Goal: Find specific page/section: Find specific page/section

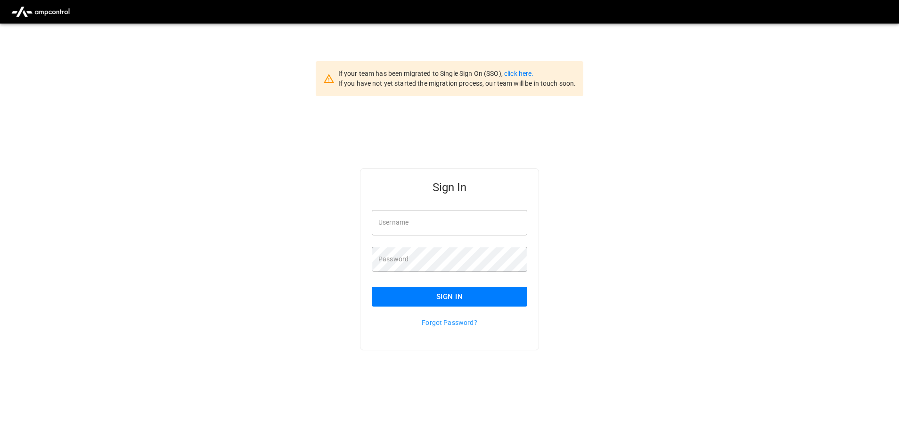
type input "**********"
click at [436, 223] on input "**********" at bounding box center [449, 222] width 155 height 25
click at [469, 294] on button "Sign In" at bounding box center [449, 297] width 155 height 20
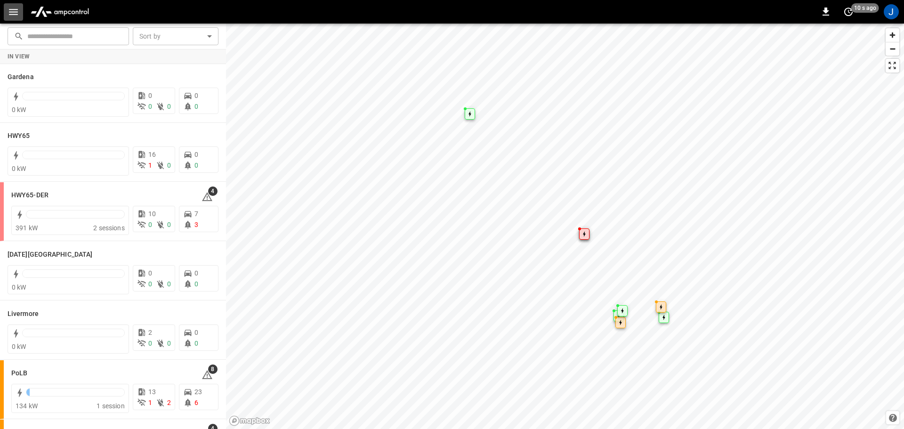
click at [12, 13] on icon "button" at bounding box center [14, 12] width 12 height 12
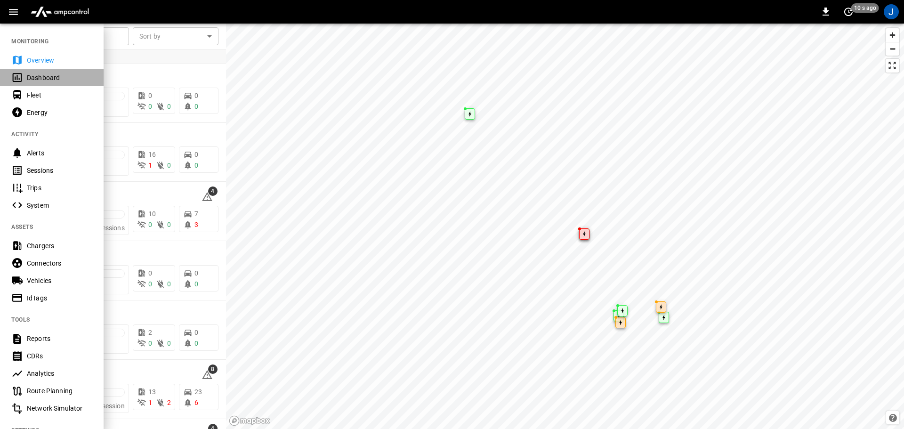
click at [41, 73] on div "Dashboard" at bounding box center [59, 77] width 65 height 9
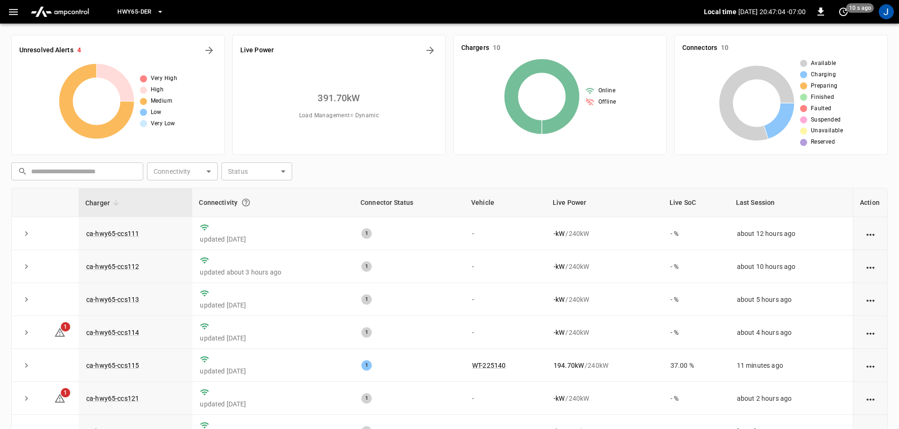
click at [153, 11] on button "HWY65-DER" at bounding box center [141, 12] width 54 height 18
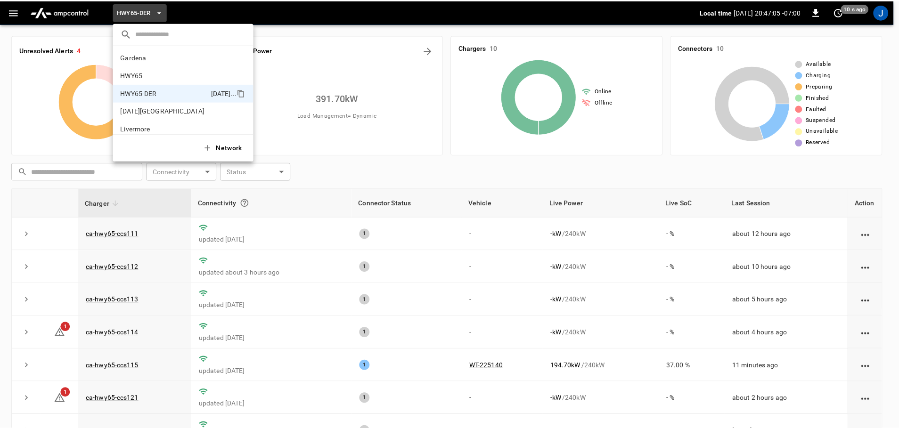
scroll to position [33, 0]
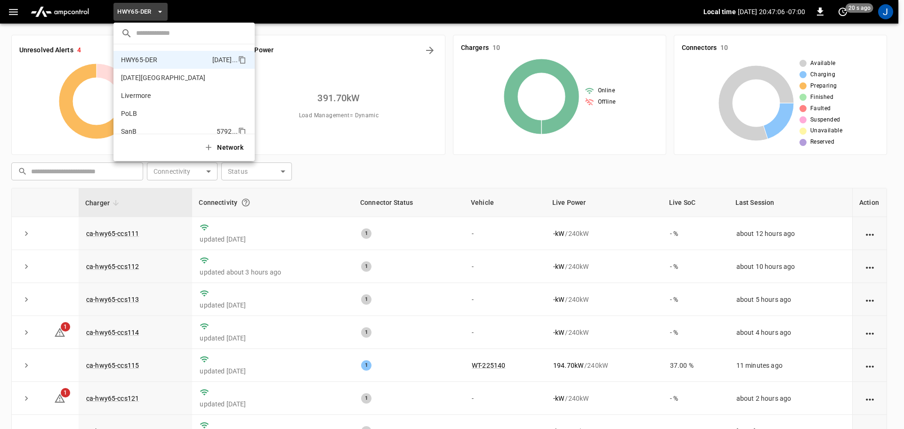
click at [131, 128] on p "SanB" at bounding box center [167, 131] width 92 height 9
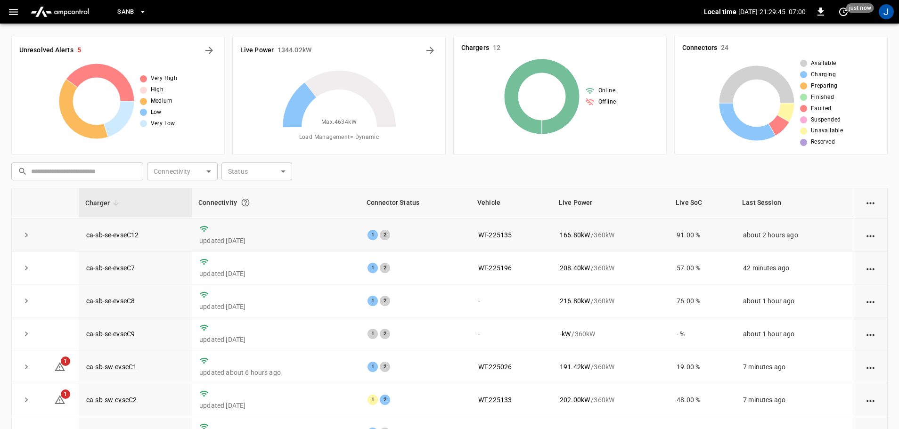
scroll to position [0, 0]
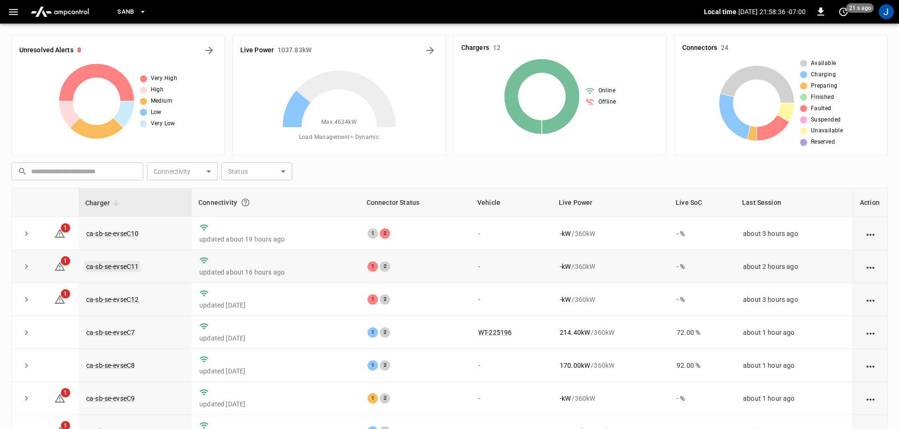
click at [111, 265] on link "ca-sb-se-evseC11" at bounding box center [112, 266] width 56 height 11
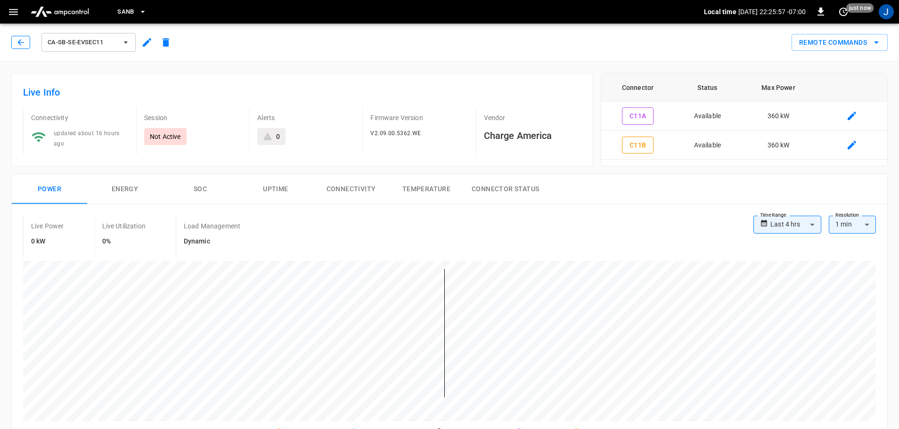
click at [19, 44] on icon "button" at bounding box center [20, 42] width 9 height 9
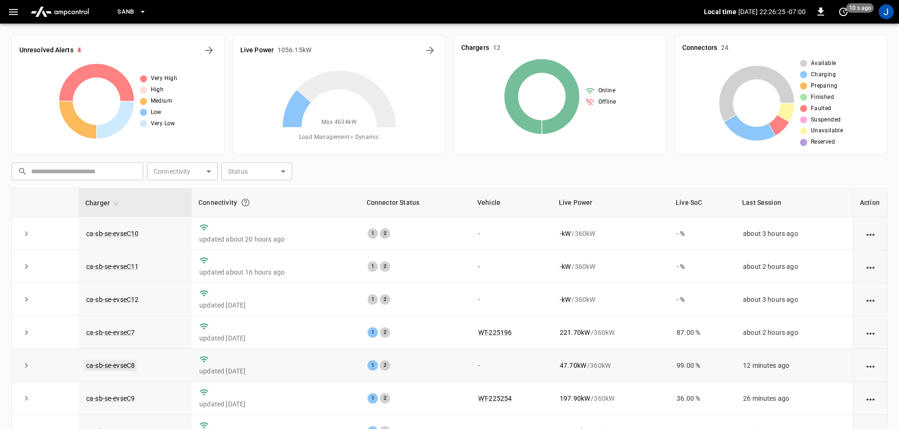
click at [102, 367] on link "ca-sb-se-evseC8" at bounding box center [110, 365] width 52 height 11
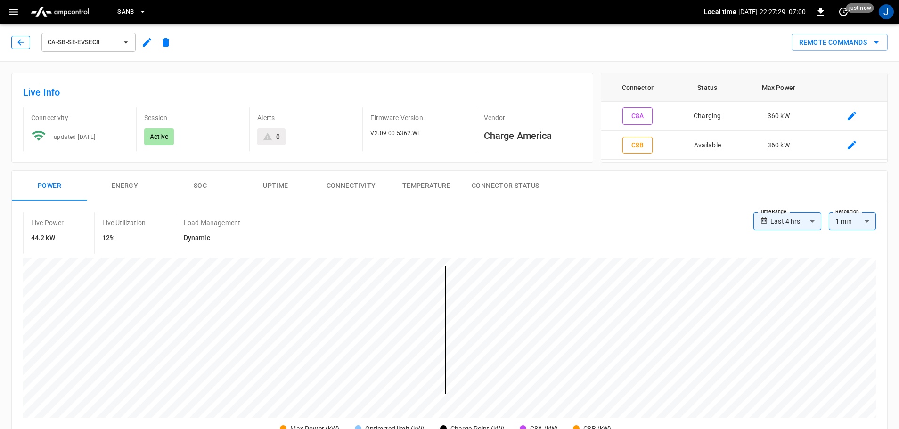
click at [16, 41] on button "button" at bounding box center [20, 42] width 19 height 13
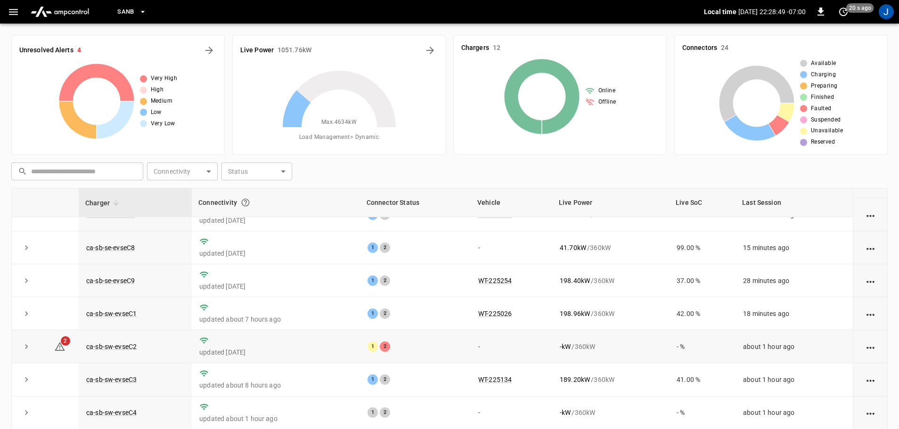
scroll to position [130, 0]
